Goal: Task Accomplishment & Management: Complete application form

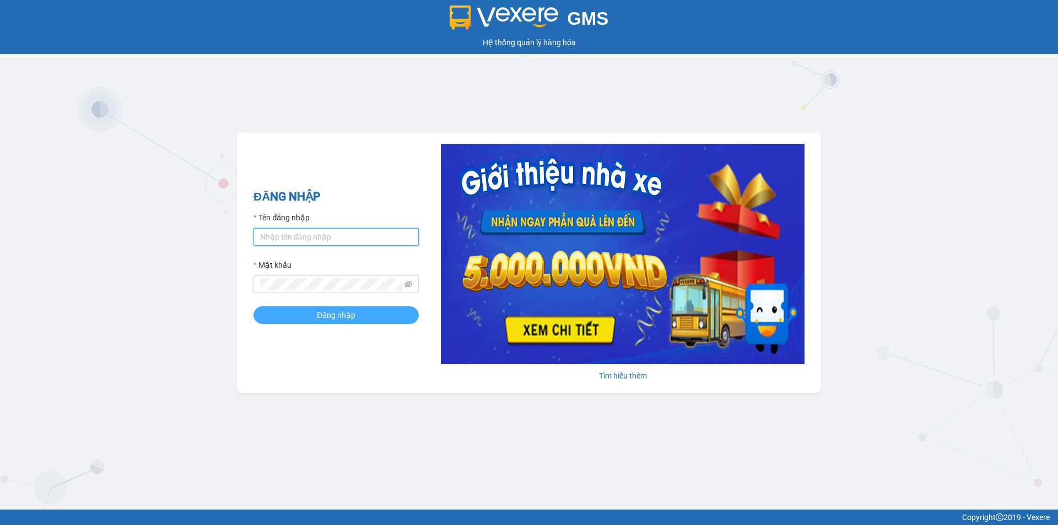
type input "muaalau.longhoan"
click at [297, 317] on button "Đăng nhập" at bounding box center [335, 315] width 165 height 18
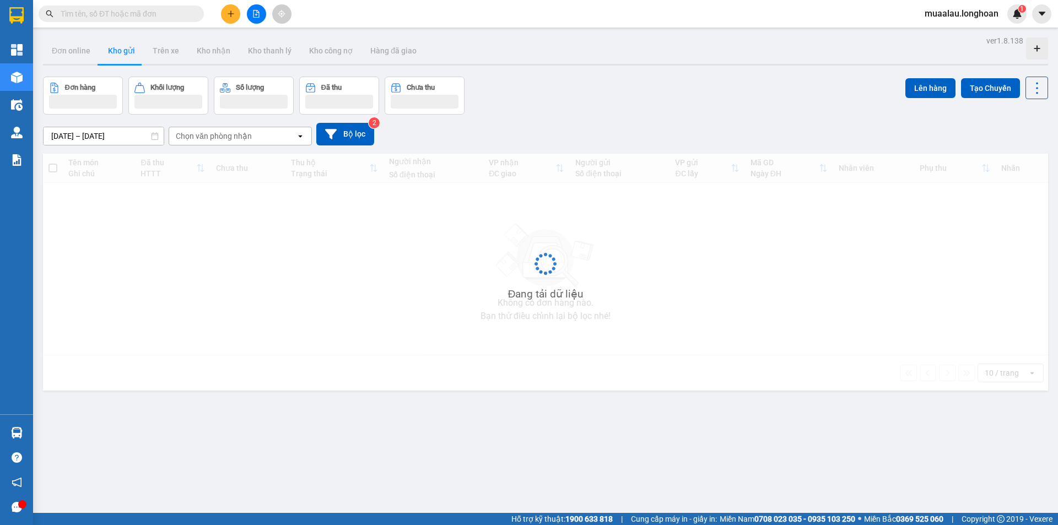
click at [141, 12] on input "text" at bounding box center [126, 14] width 130 height 12
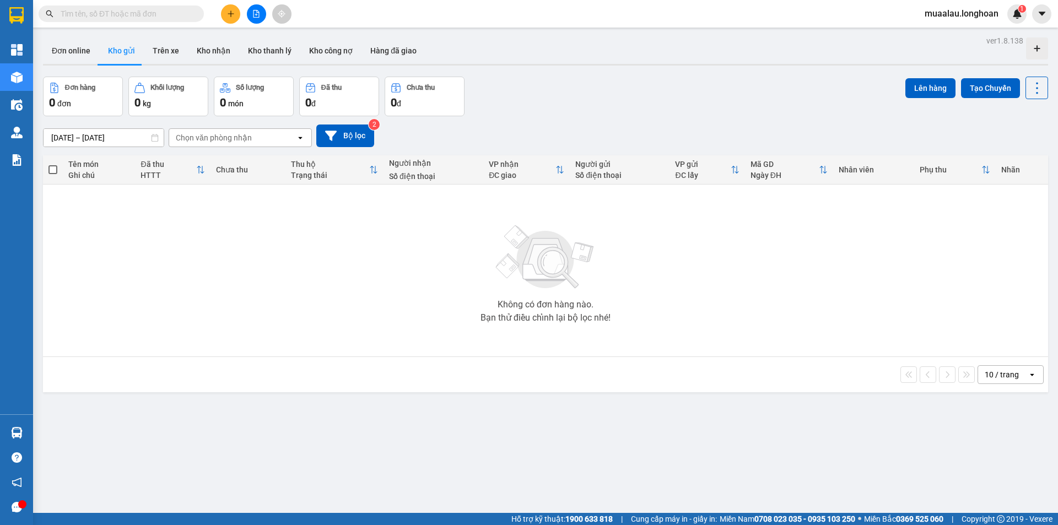
paste input "KQ121108250056"
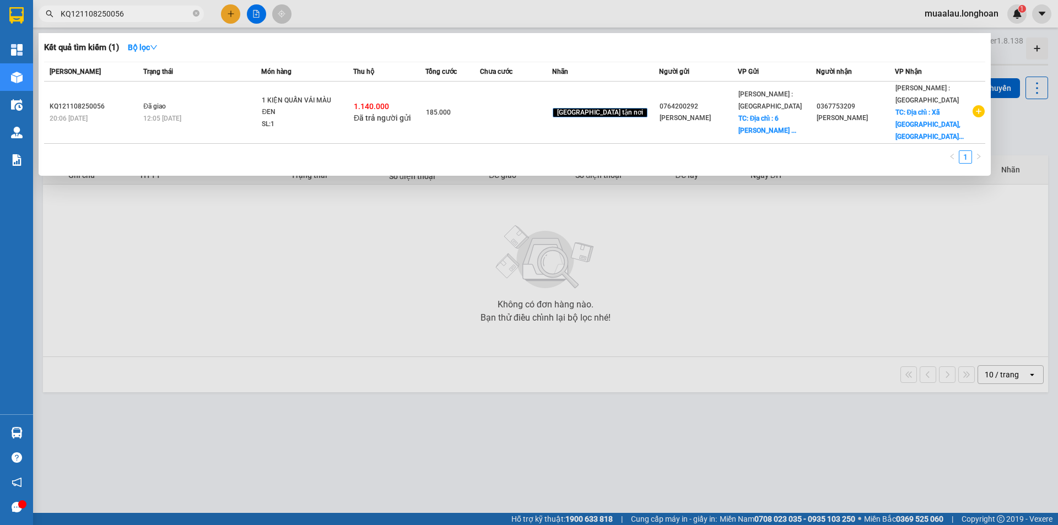
type input "KQ121108250056"
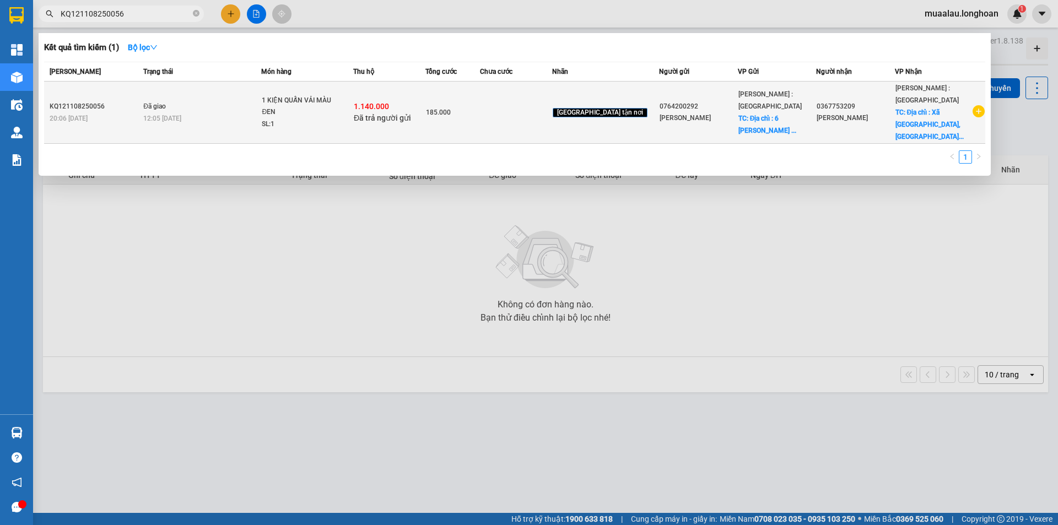
click at [147, 111] on td "Đã giao 12:05 [DATE]" at bounding box center [200, 113] width 121 height 62
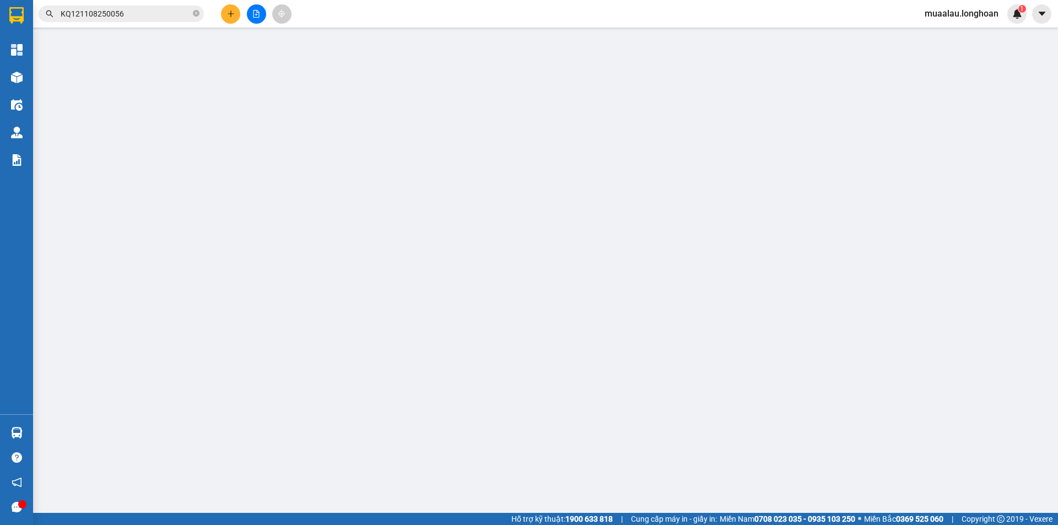
type input "0764200292"
type input "[PERSON_NAME]"
checkbox input "true"
type input "Địa chỉ : [STREET_ADDRESS][PERSON_NAME]"
type input "65.000"
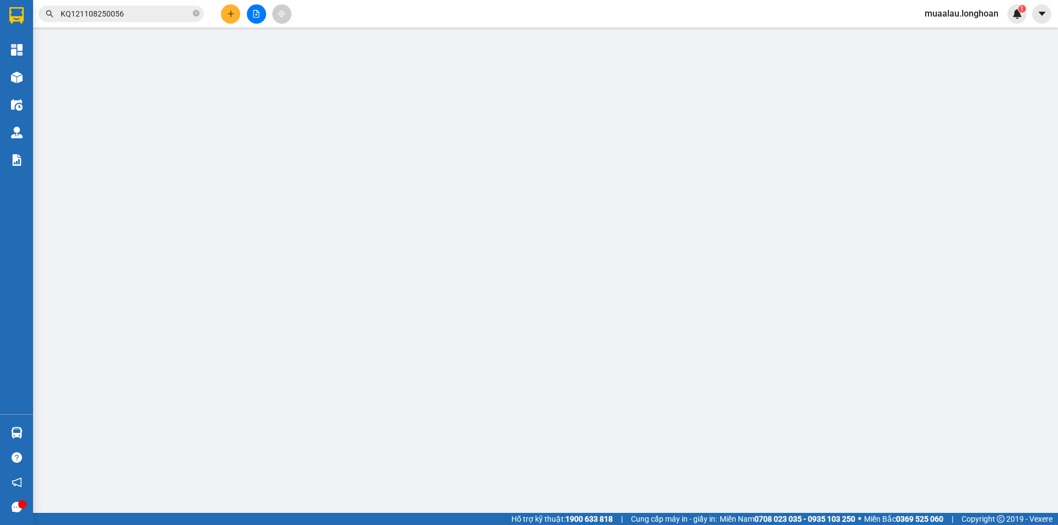
type input "0367753209"
type input "[PERSON_NAME]"
checkbox input "true"
type input "Địa chỉ : Xã [GEOGRAPHIC_DATA], [GEOGRAPHIC_DATA], [GEOGRAPHIC_DATA], Công TY T…"
checkbox input "true"
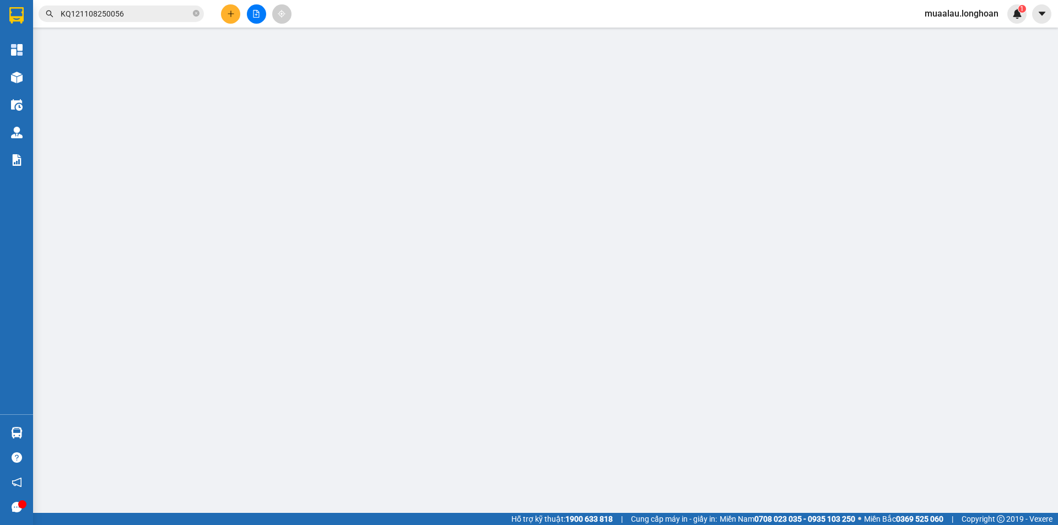
type input "1.140.000"
type input "10.000"
type input "185.000"
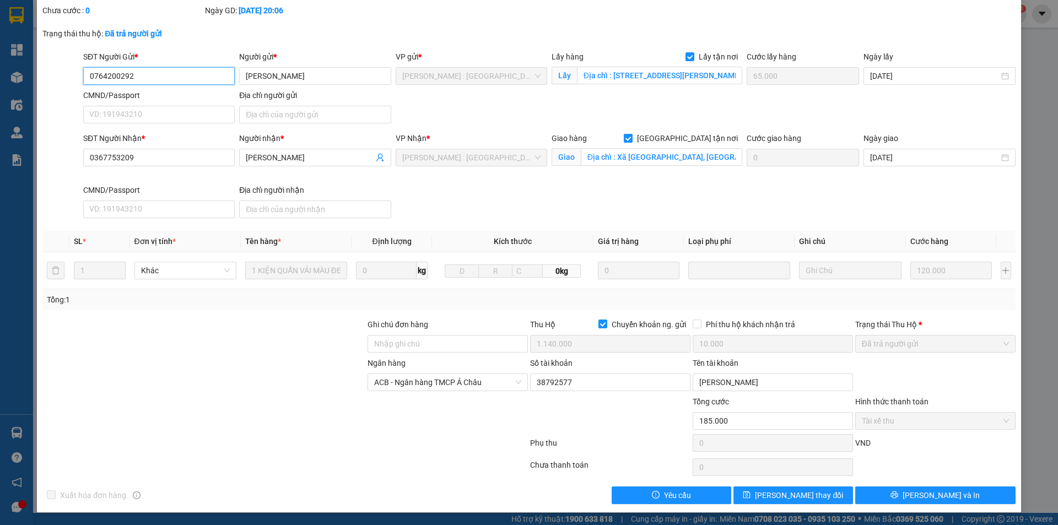
scroll to position [59, 0]
click at [923, 494] on span "[PERSON_NAME] và In" at bounding box center [940, 495] width 77 height 12
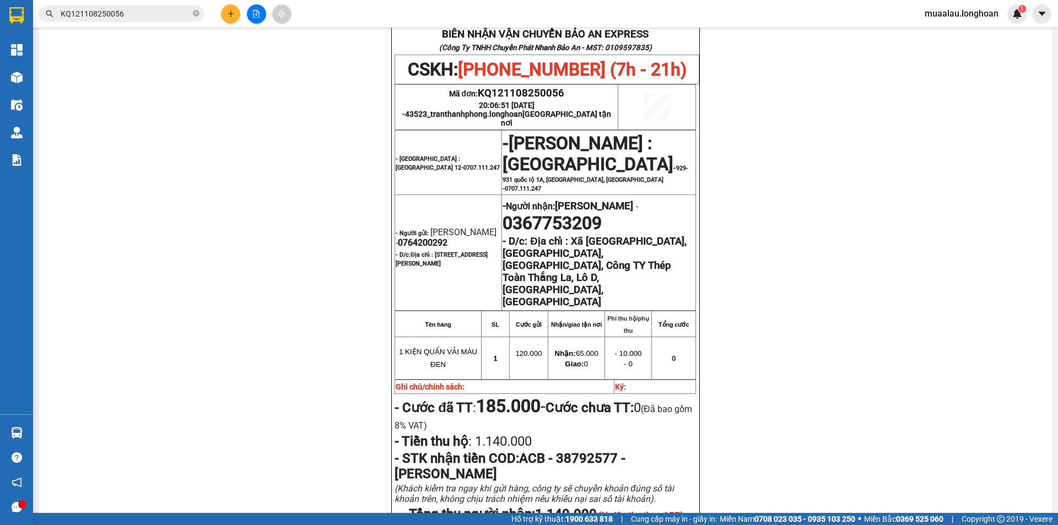
scroll to position [496, 0]
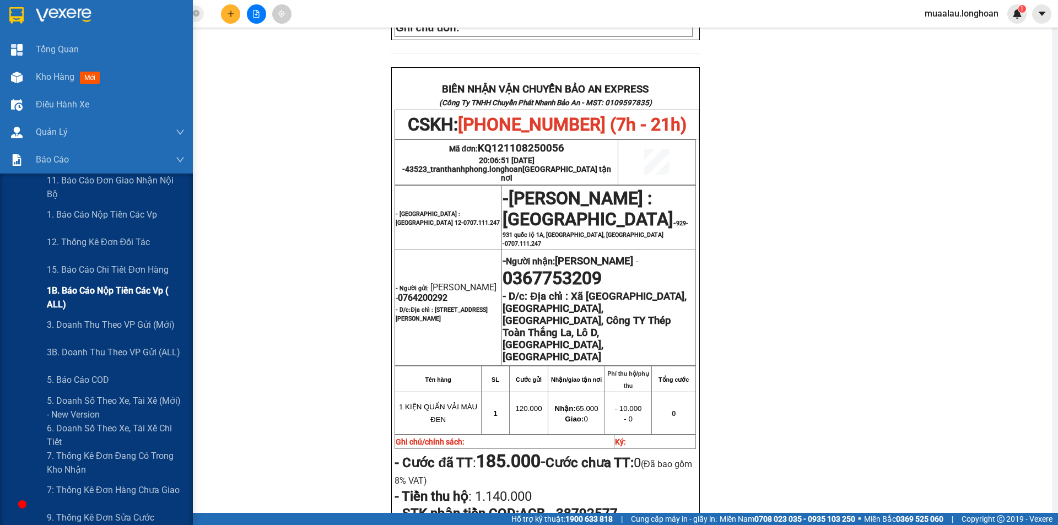
click at [110, 290] on span "1B. Báo cáo nộp tiền các vp ( ALL)" at bounding box center [116, 298] width 138 height 28
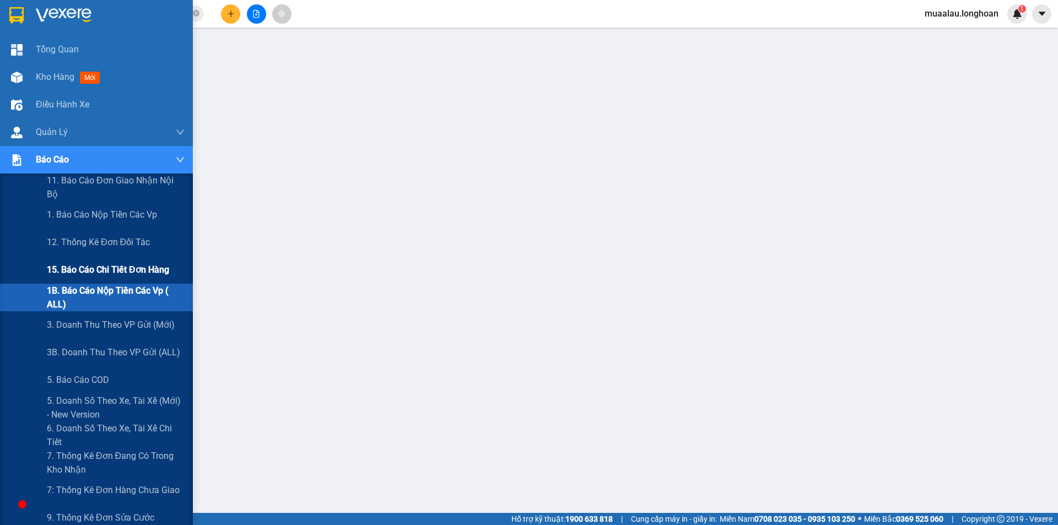
click at [96, 273] on span "15. Báo cáo chi tiết đơn hàng" at bounding box center [108, 270] width 122 height 14
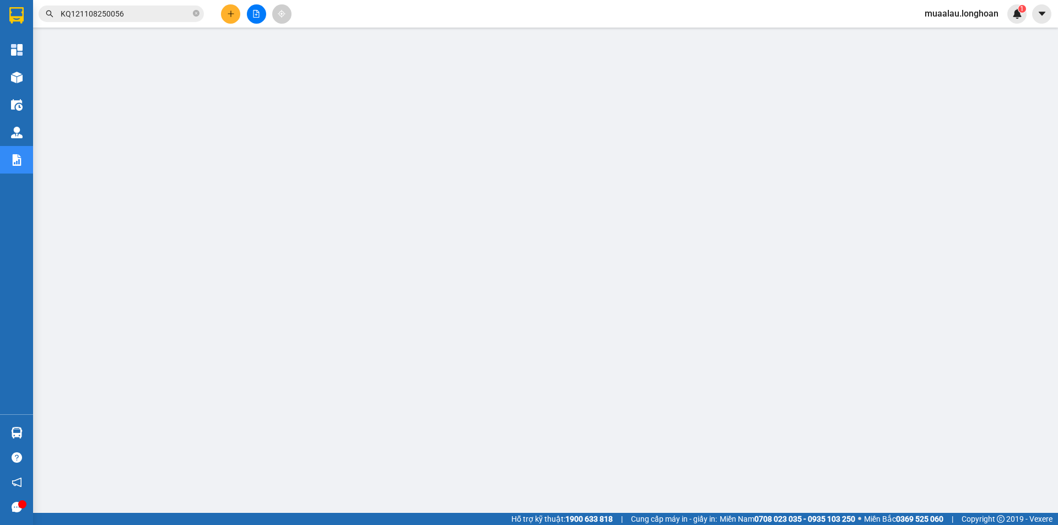
click at [138, 14] on input "KQ121108250056" at bounding box center [126, 14] width 130 height 12
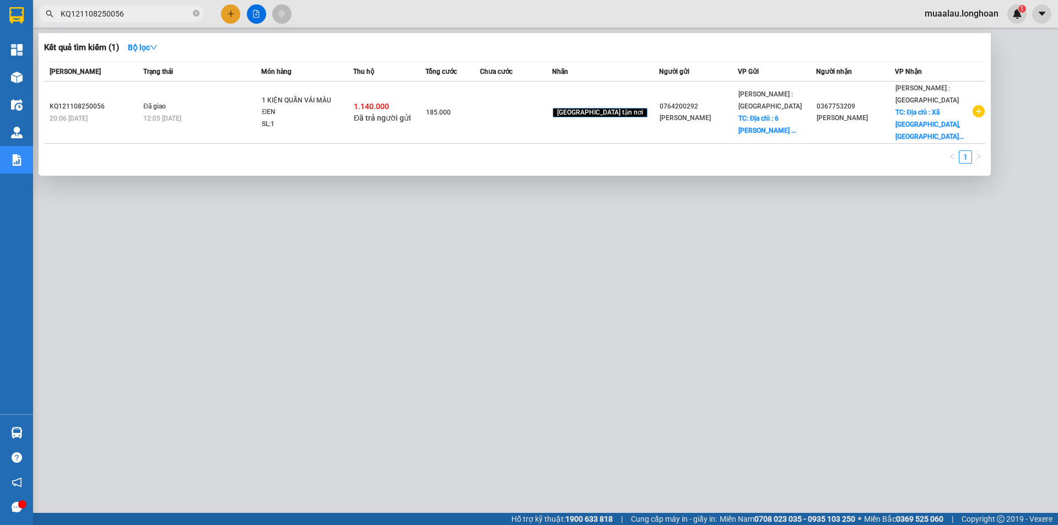
click at [138, 14] on input "KQ121108250056" at bounding box center [126, 14] width 130 height 12
paste input "Q101207250023"
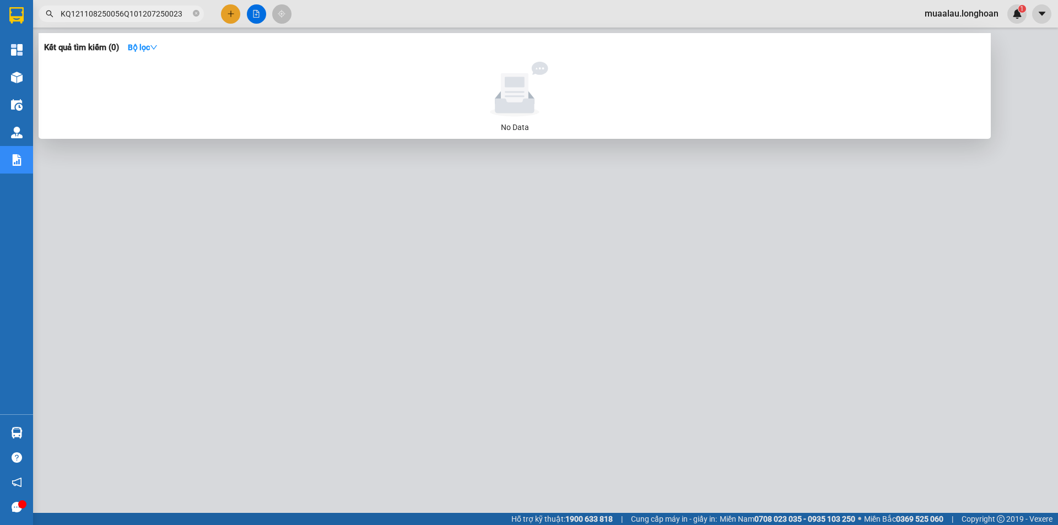
paste input "text"
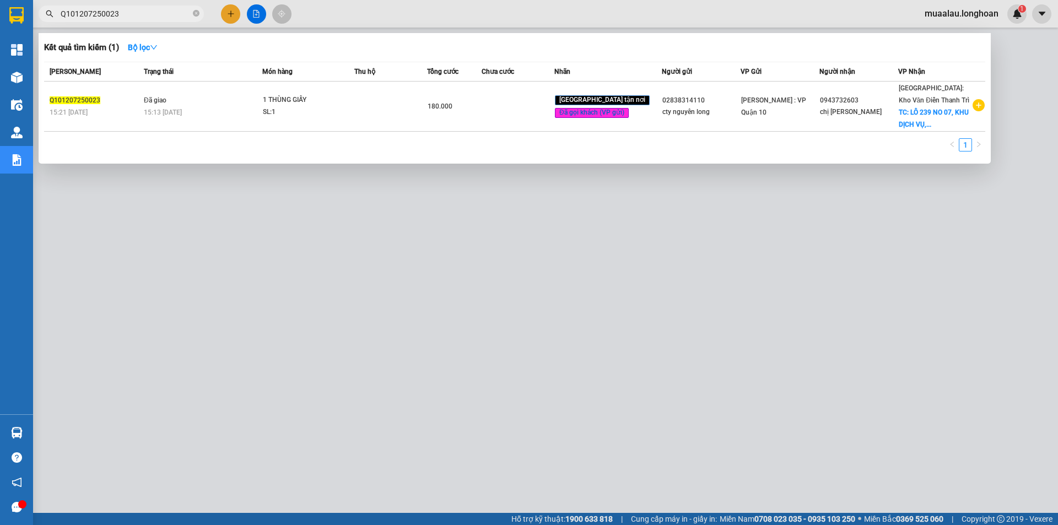
click at [135, 13] on input "Q101207250023" at bounding box center [126, 14] width 130 height 12
paste input "HNVD2607250021"
click at [150, 12] on input "HNVD2607250021" at bounding box center [126, 14] width 130 height 12
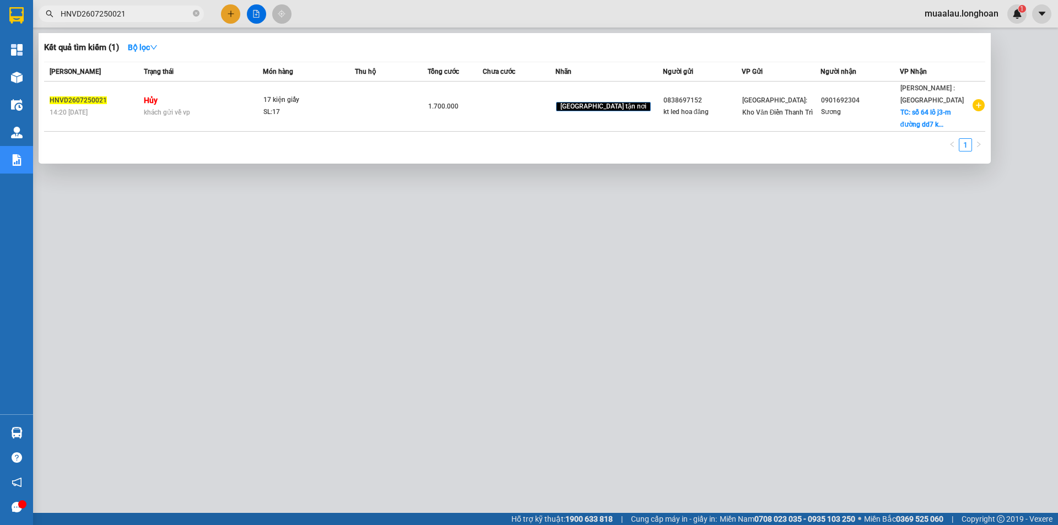
paste input "Q12150725001"
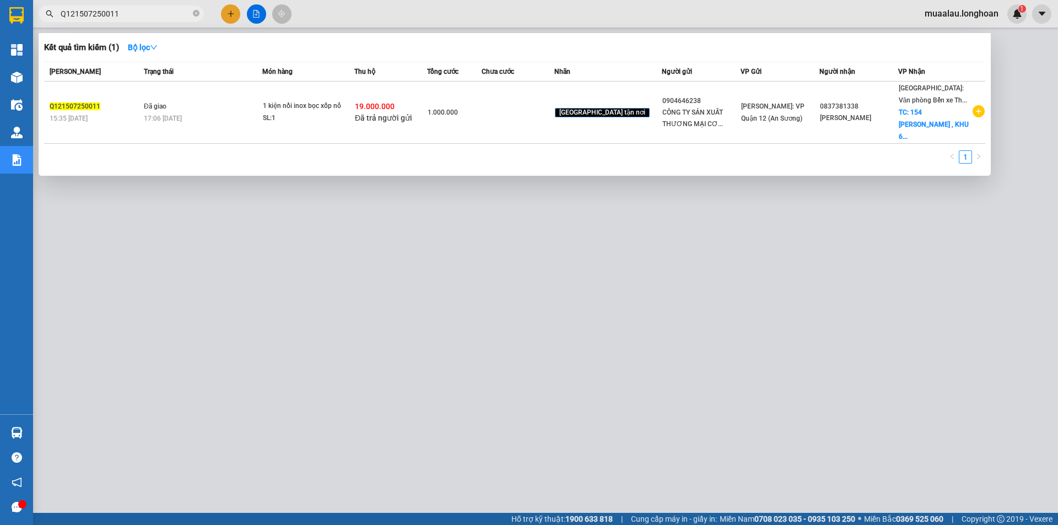
click at [130, 8] on input "Q121507250011" at bounding box center [126, 14] width 130 height 12
paste input "KQ122907250002"
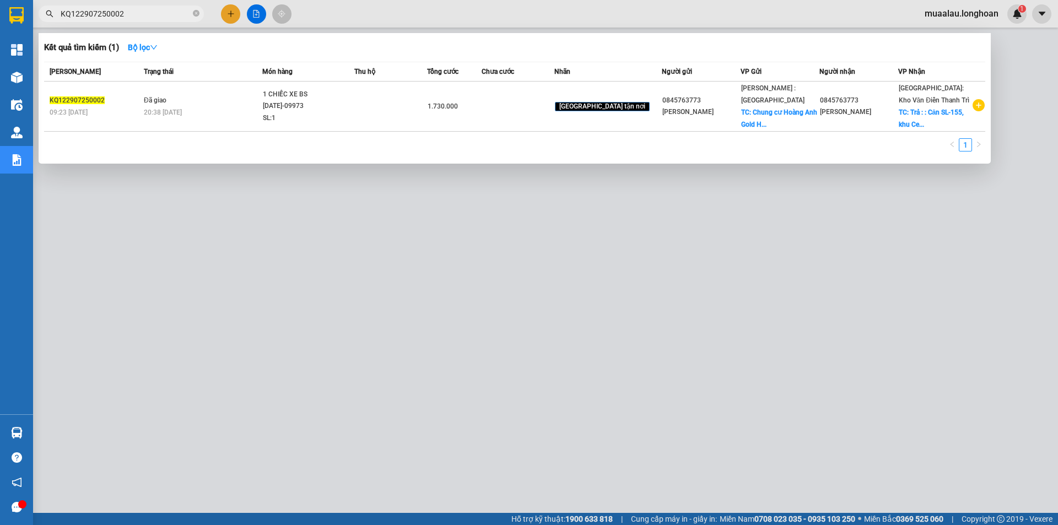
type input "KQ122907250002"
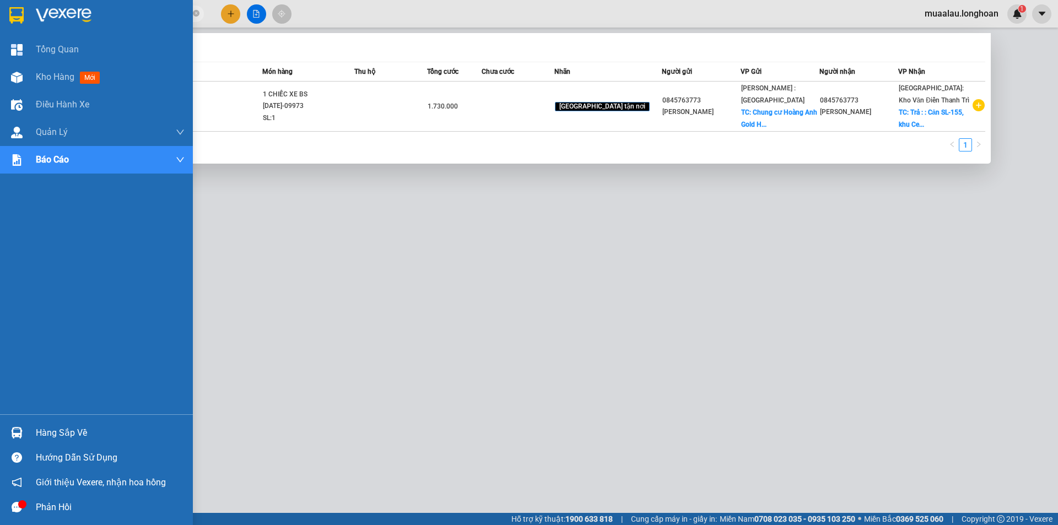
click at [14, 508] on icon "message" at bounding box center [17, 507] width 10 height 10
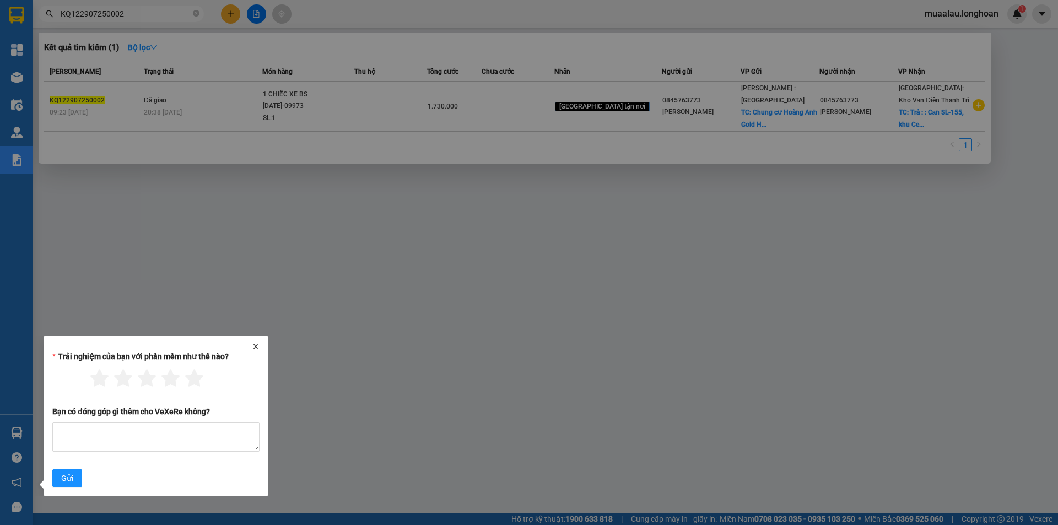
click at [257, 343] on icon "close" at bounding box center [256, 347] width 8 height 8
